Goal: Check status: Check status

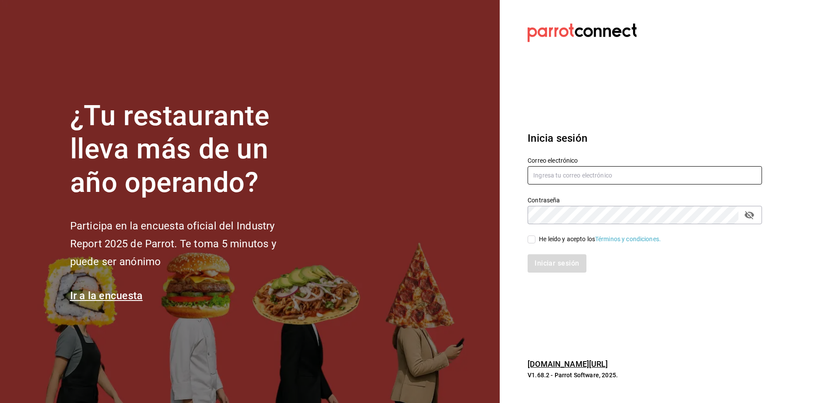
type input "porcinos.holding@gmail.com"
click at [540, 241] on div "He leído y acepto los Términos y condiciones." at bounding box center [600, 238] width 122 height 9
click at [535, 241] on input "He leído y acepto los Términos y condiciones." at bounding box center [532, 239] width 8 height 8
checkbox input "true"
click at [543, 263] on button "Iniciar sesión" at bounding box center [557, 263] width 59 height 18
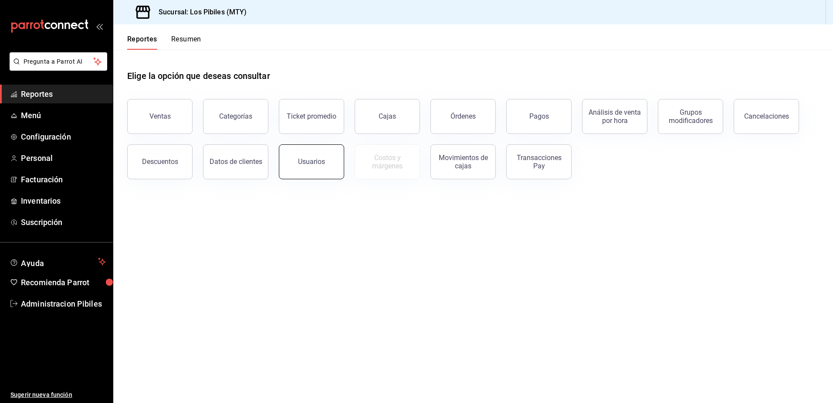
click at [310, 175] on button "Usuarios" at bounding box center [311, 161] width 65 height 35
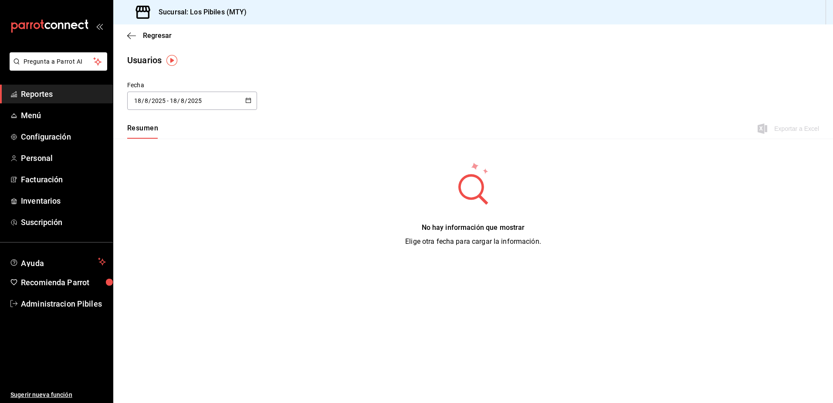
click at [254, 108] on div "[DATE] [DATE] - [DATE] [DATE]" at bounding box center [192, 100] width 130 height 18
click at [162, 231] on li "Rango de fechas" at bounding box center [168, 227] width 82 height 20
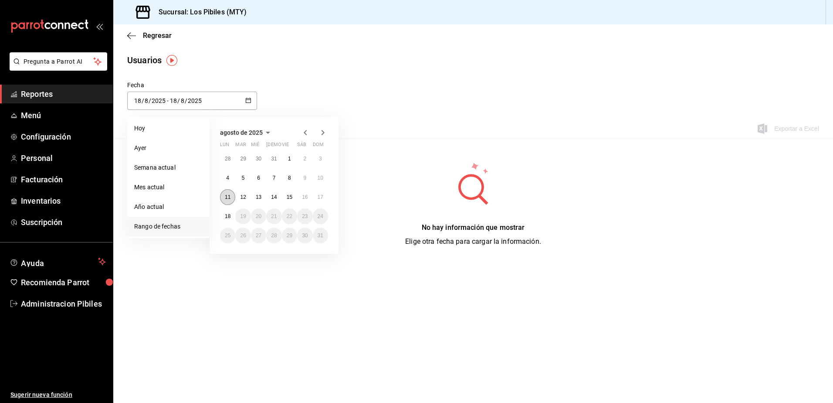
click at [229, 198] on abbr "11" at bounding box center [228, 197] width 6 height 6
click at [227, 211] on button "18" at bounding box center [227, 216] width 15 height 16
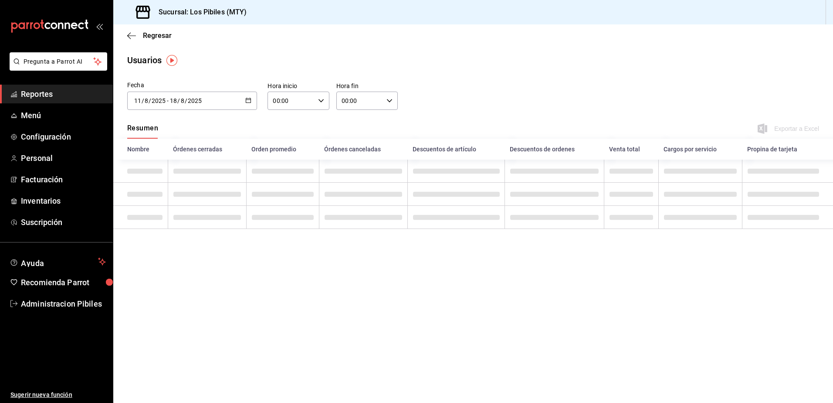
type input "[DATE]"
type input "11"
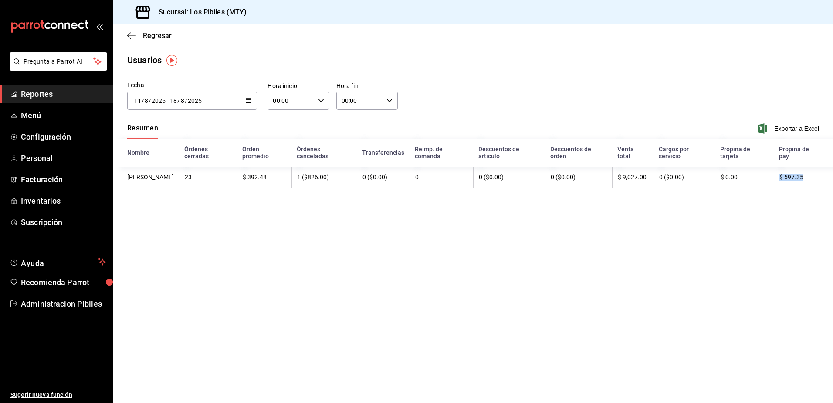
drag, startPoint x: 802, startPoint y: 173, endPoint x: 768, endPoint y: 171, distance: 33.6
click at [768, 171] on tr "[PERSON_NAME] 23 $ 392.48 1 ($826.00) 0 ($0.00) 0 0 ($0.00) 0 ($0.00) $ 9,027.0…" at bounding box center [473, 176] width 720 height 21
click at [250, 103] on button "button" at bounding box center [248, 100] width 6 height 7
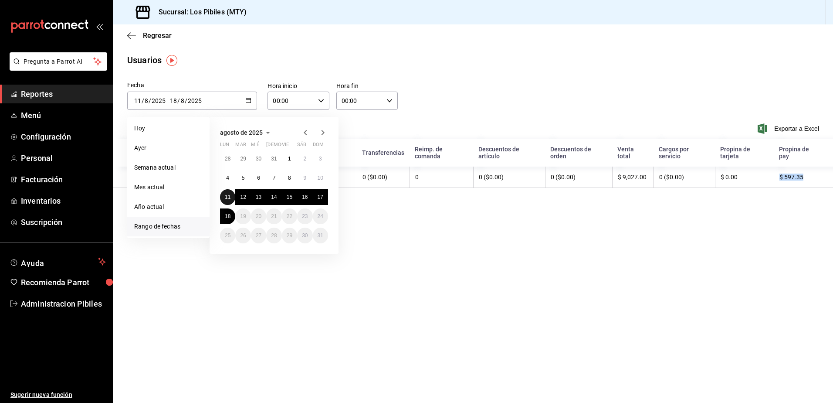
click at [224, 200] on button "11" at bounding box center [227, 197] width 15 height 16
type input "[DATE]"
type input "11"
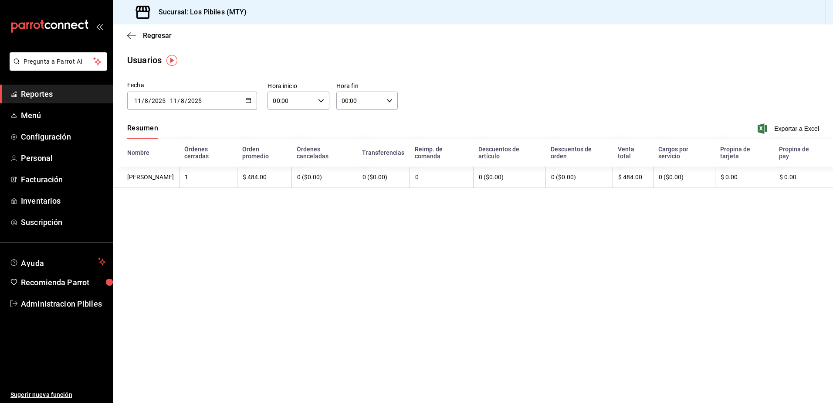
click at [249, 103] on button "button" at bounding box center [248, 100] width 6 height 7
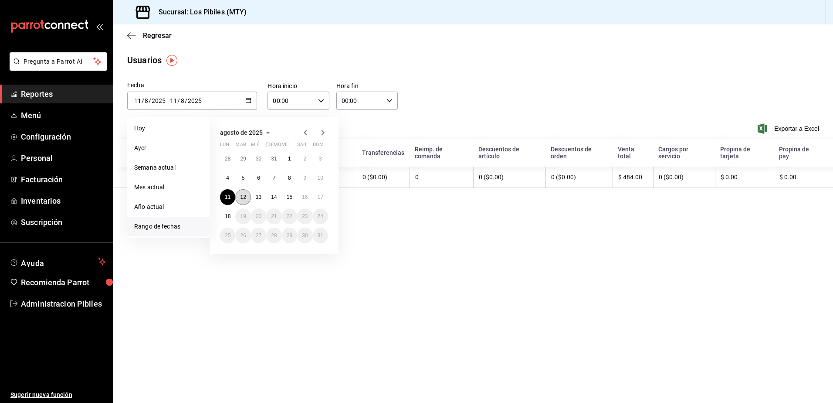
click at [239, 197] on button "12" at bounding box center [242, 197] width 15 height 16
type input "[DATE]"
type input "12"
type input "[DATE]"
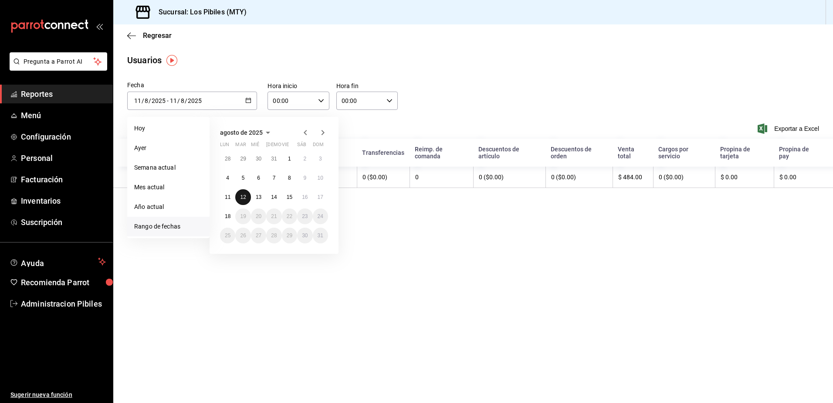
type input "12"
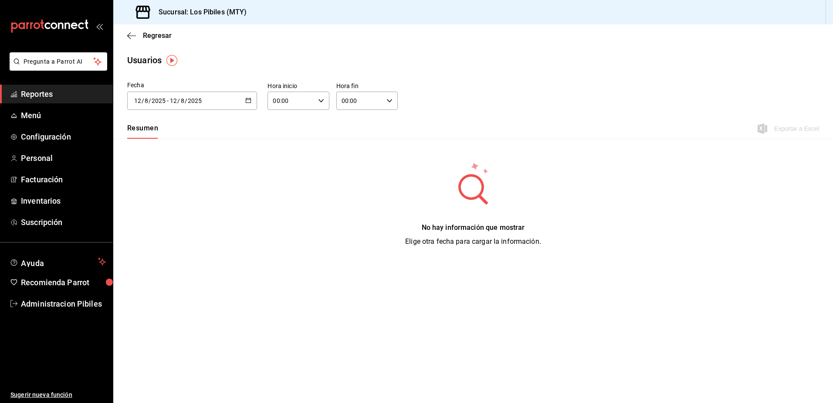
click at [250, 96] on div "[DATE] [DATE] - [DATE] [DATE]" at bounding box center [192, 100] width 130 height 18
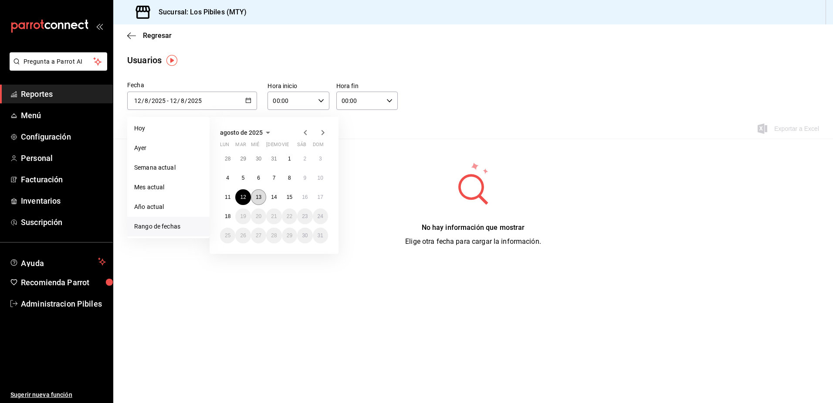
click at [254, 196] on button "13" at bounding box center [258, 197] width 15 height 16
type input "[DATE]"
type input "13"
type input "[DATE]"
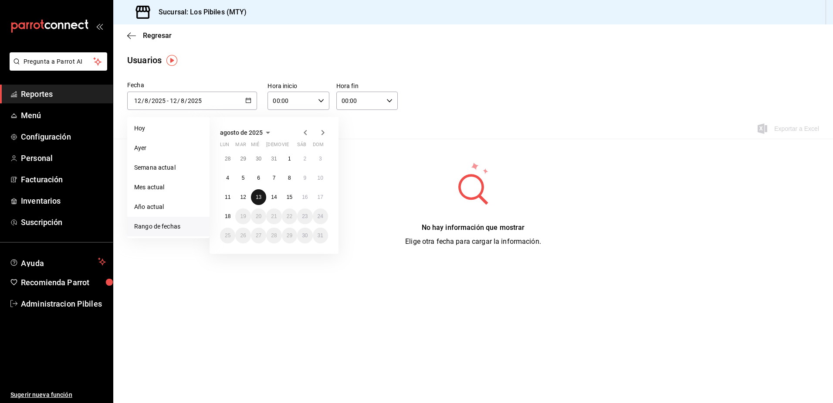
type input "13"
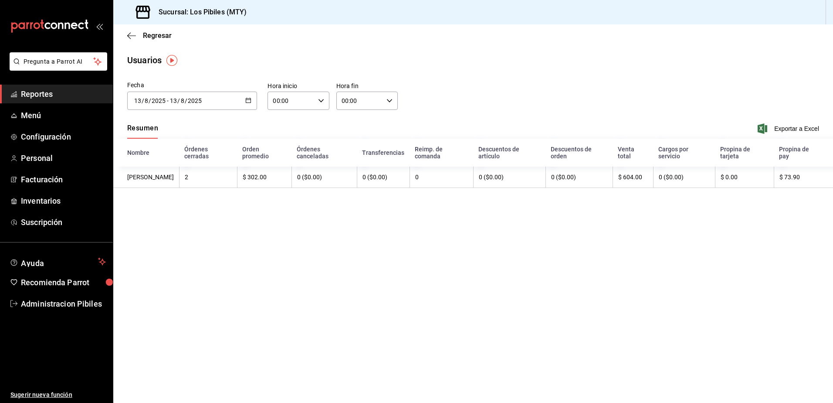
click at [246, 102] on icon "button" at bounding box center [248, 100] width 6 height 6
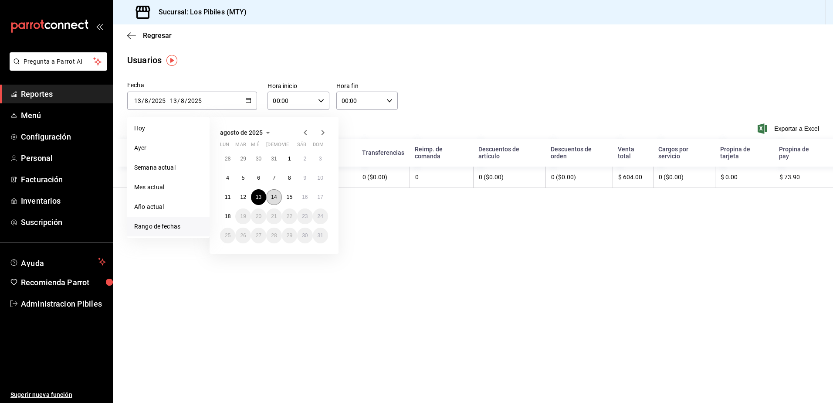
click at [279, 196] on button "14" at bounding box center [273, 197] width 15 height 16
type input "[DATE]"
type input "14"
type input "[DATE]"
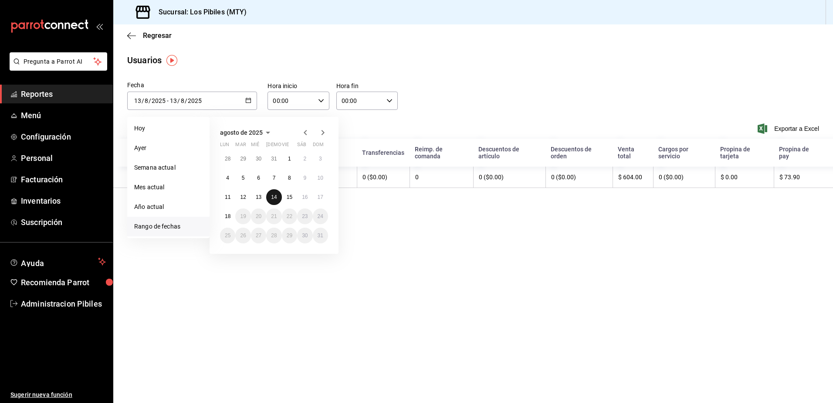
type input "14"
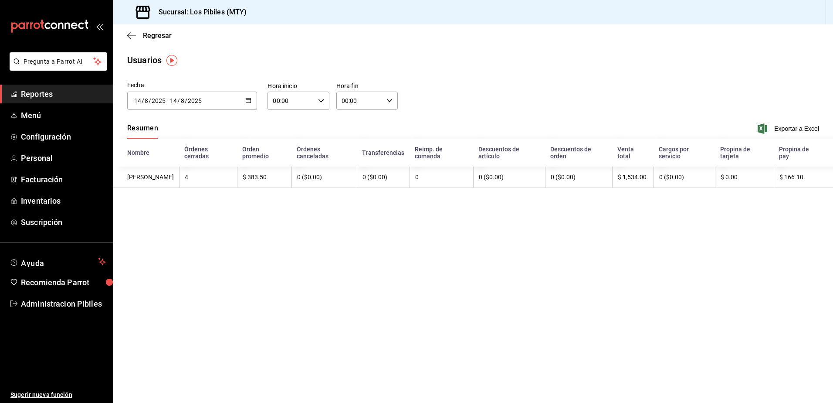
click at [250, 101] on icon "button" at bounding box center [248, 100] width 6 height 6
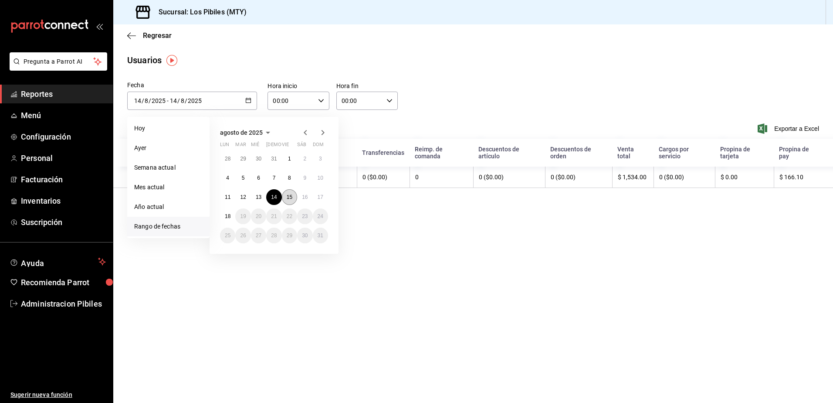
click at [287, 196] on abbr "15" at bounding box center [290, 197] width 6 height 6
type input "[DATE]"
type input "15"
type input "[DATE]"
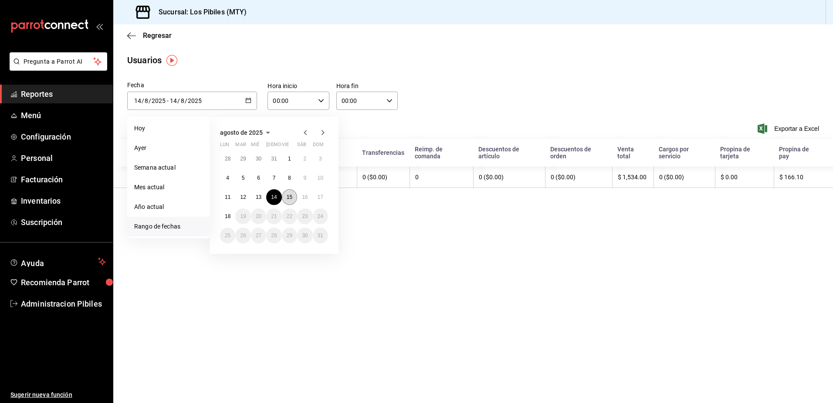
type input "15"
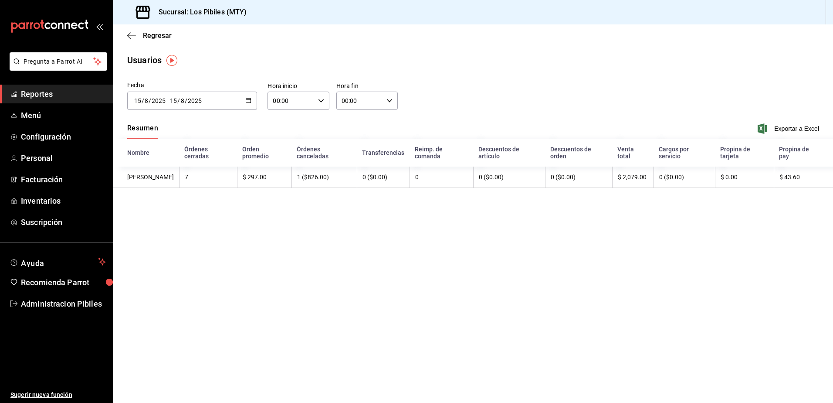
click at [245, 101] on div "[DATE] [DATE] - [DATE] [DATE]" at bounding box center [192, 100] width 130 height 18
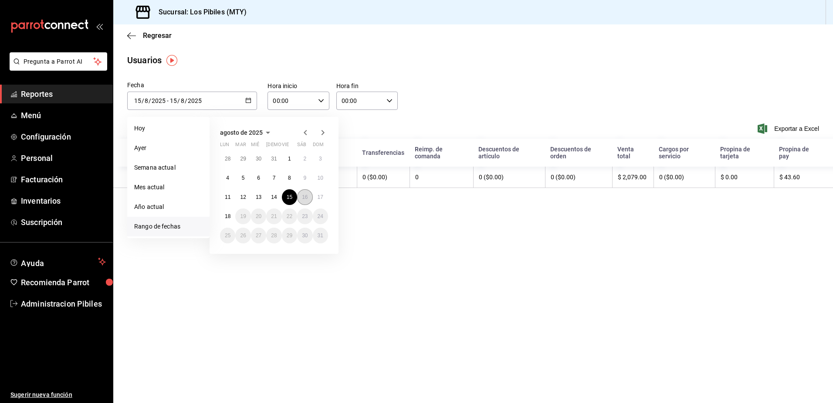
click at [305, 196] on abbr "16" at bounding box center [305, 197] width 6 height 6
type input "[DATE]"
type input "16"
type input "[DATE]"
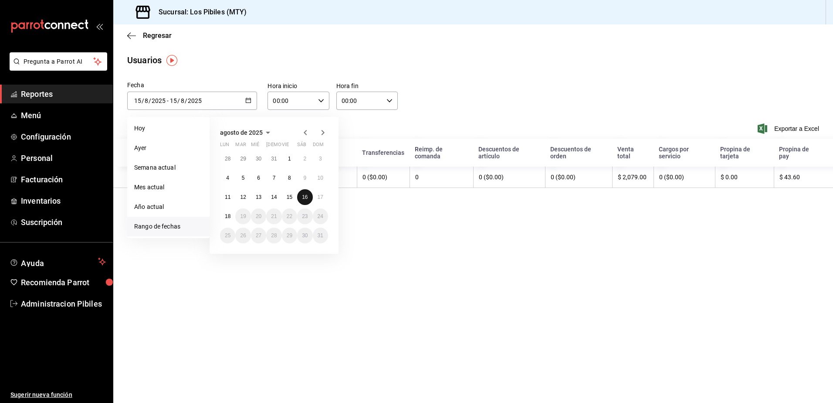
type input "16"
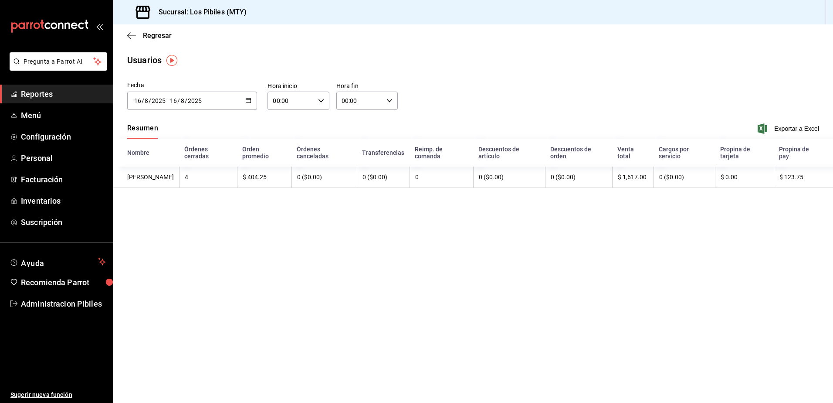
click at [249, 102] on icon "button" at bounding box center [248, 100] width 6 height 6
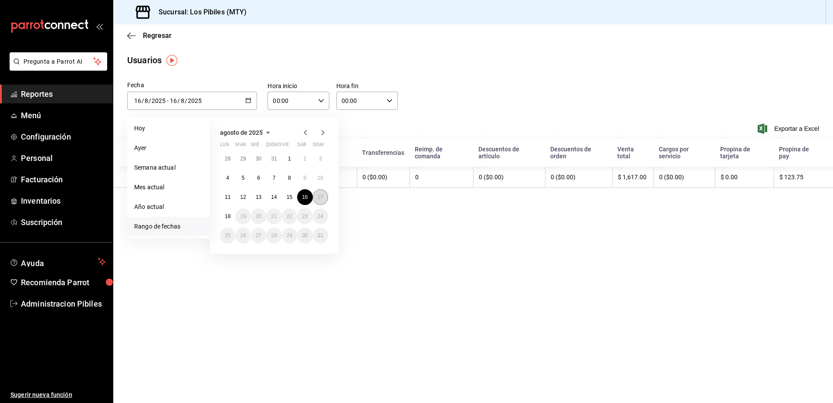
click at [324, 195] on button "17" at bounding box center [320, 197] width 15 height 16
type input "[DATE]"
type input "17"
type input "[DATE]"
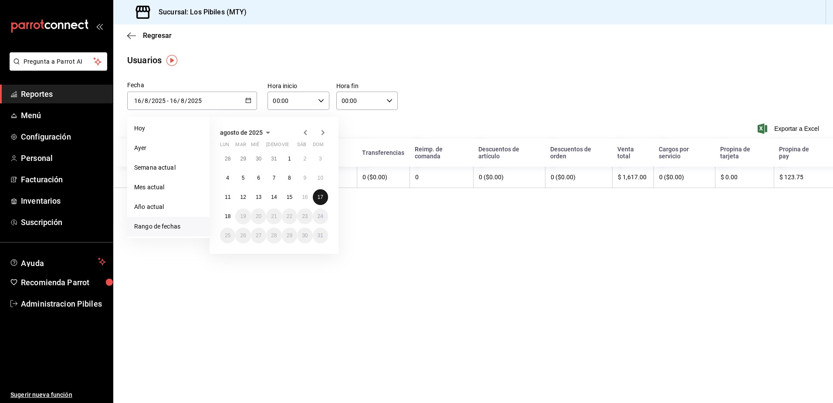
type input "17"
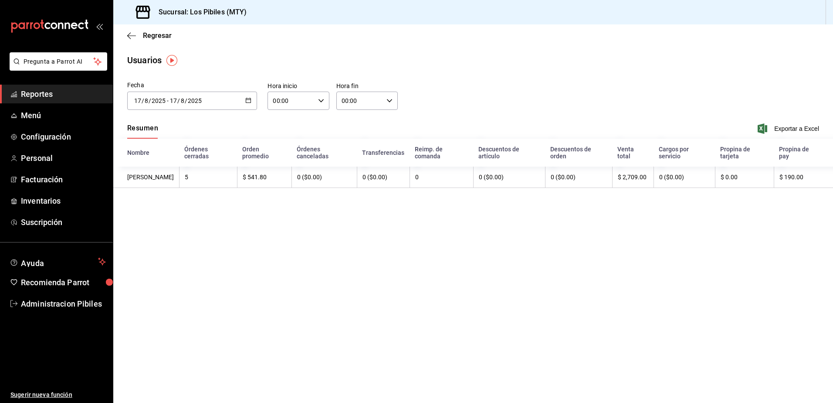
click at [248, 101] on icon "button" at bounding box center [248, 100] width 6 height 6
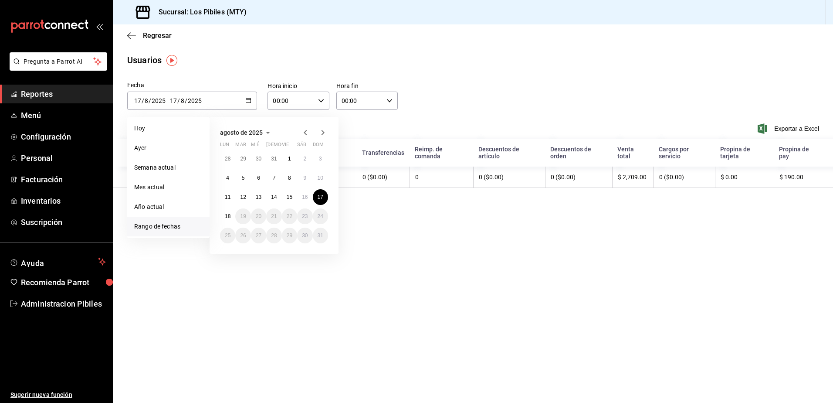
click at [248, 101] on icon "button" at bounding box center [248, 100] width 6 height 6
click at [228, 216] on abbr "18" at bounding box center [228, 216] width 6 height 6
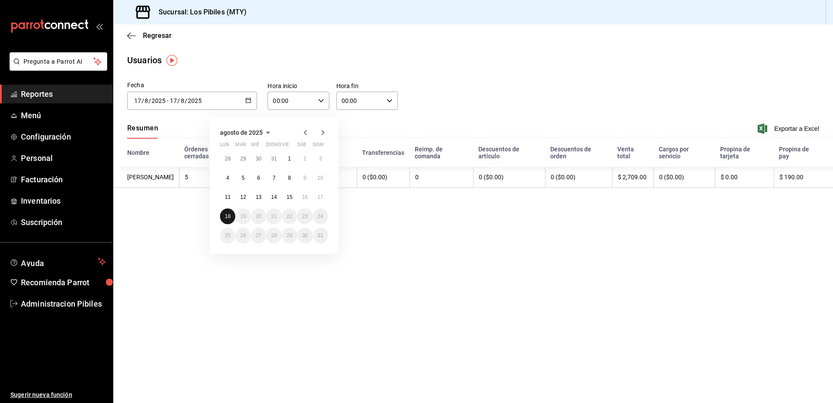
click at [228, 216] on abbr "18" at bounding box center [228, 216] width 6 height 6
type input "[DATE]"
type input "18"
type input "[DATE]"
type input "18"
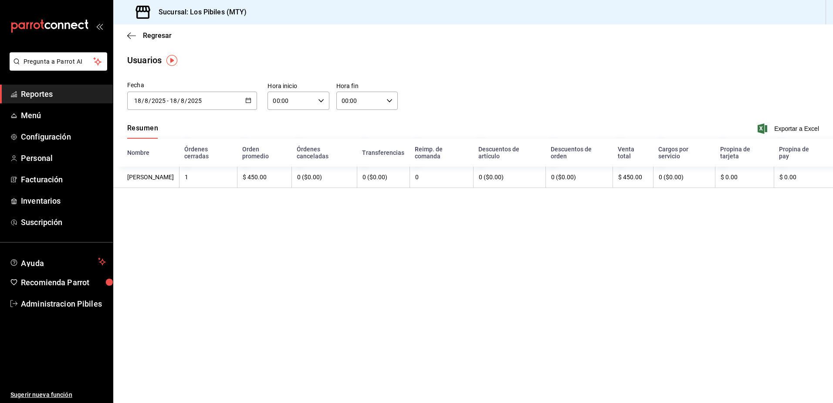
click at [248, 103] on button "button" at bounding box center [248, 100] width 6 height 7
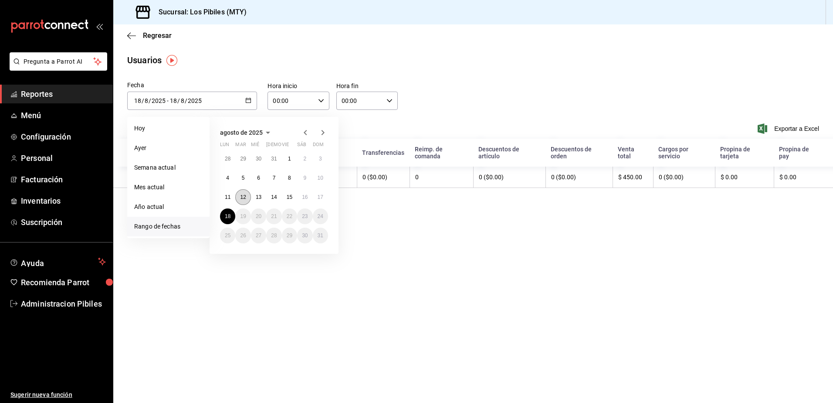
click at [241, 196] on abbr "12" at bounding box center [243, 197] width 6 height 6
click at [230, 213] on abbr "18" at bounding box center [228, 216] width 6 height 6
type input "[DATE]"
type input "12"
